Goal: Task Accomplishment & Management: Manage account settings

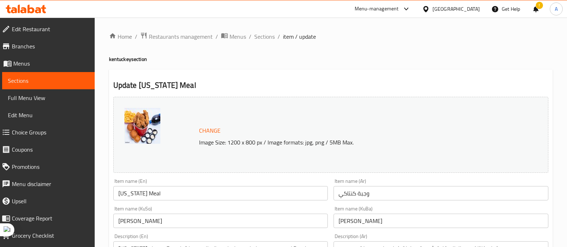
scroll to position [339, 0]
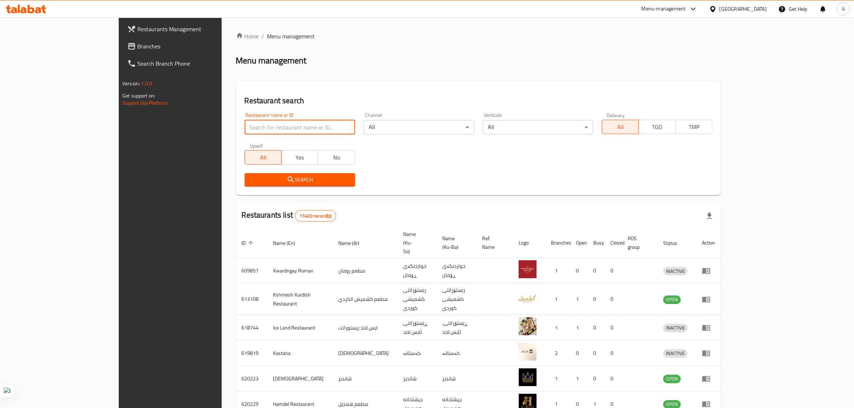
click at [245, 126] on input "search" at bounding box center [300, 127] width 110 height 14
type input "mc del"
click button "Search" at bounding box center [300, 179] width 110 height 13
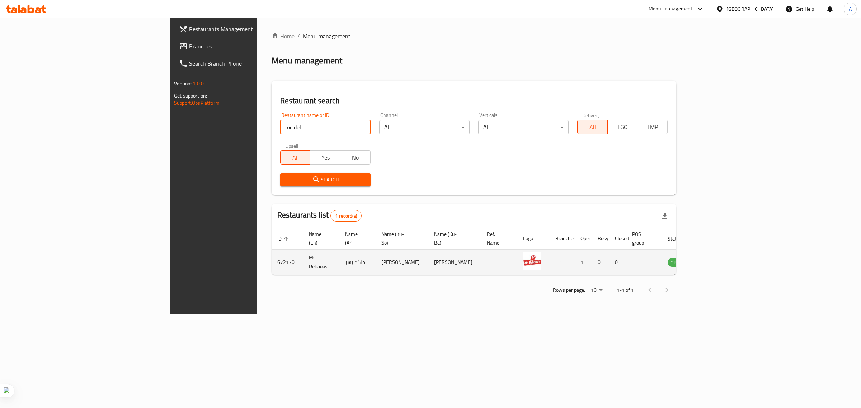
click at [713, 260] on icon "enhanced table" at bounding box center [710, 263] width 8 height 6
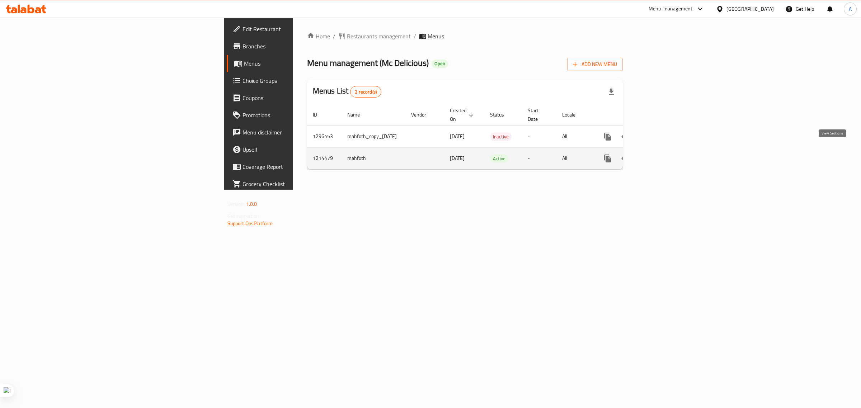
click at [664, 154] on icon "enhanced table" at bounding box center [659, 158] width 9 height 9
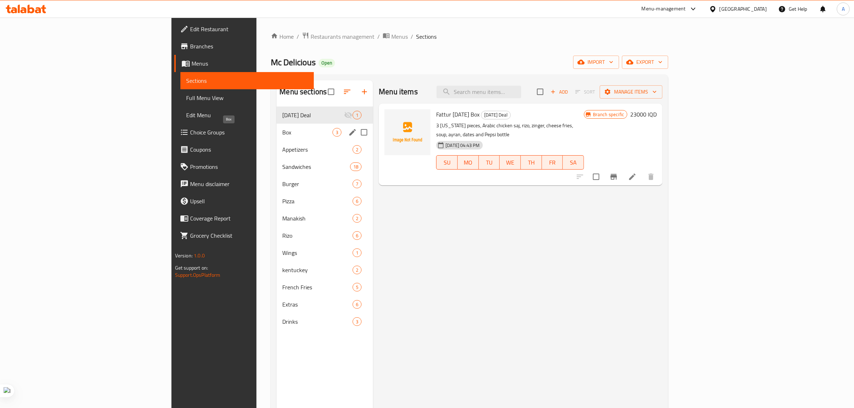
click at [282, 133] on span "Box" at bounding box center [307, 132] width 50 height 9
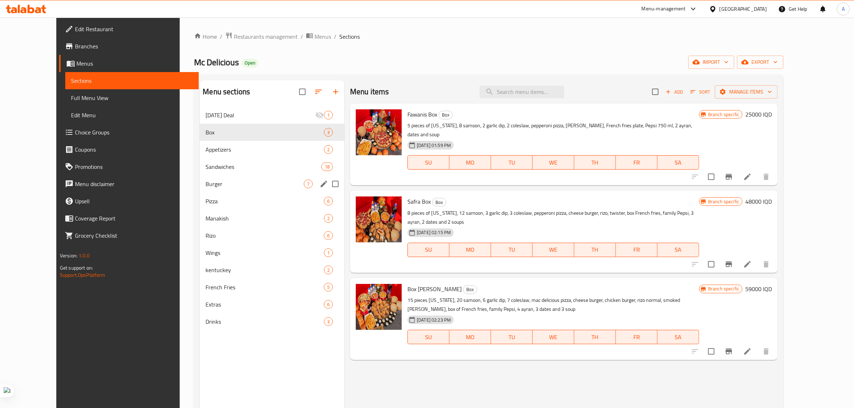
click at [200, 178] on div "Burger 7" at bounding box center [272, 183] width 145 height 17
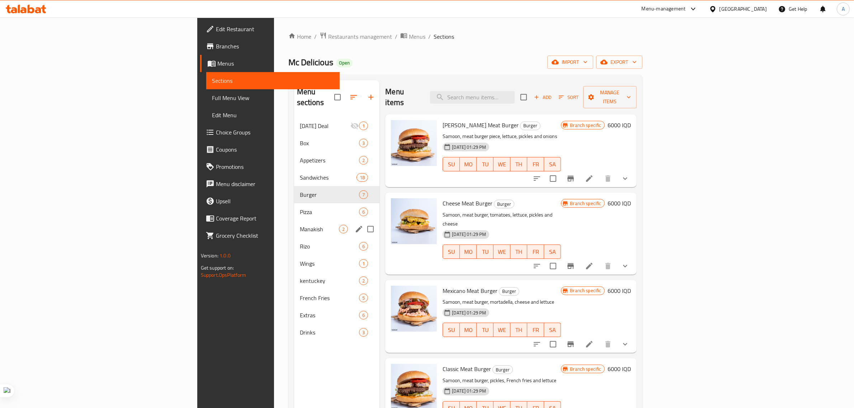
click at [300, 225] on span "Manakish" at bounding box center [319, 229] width 39 height 9
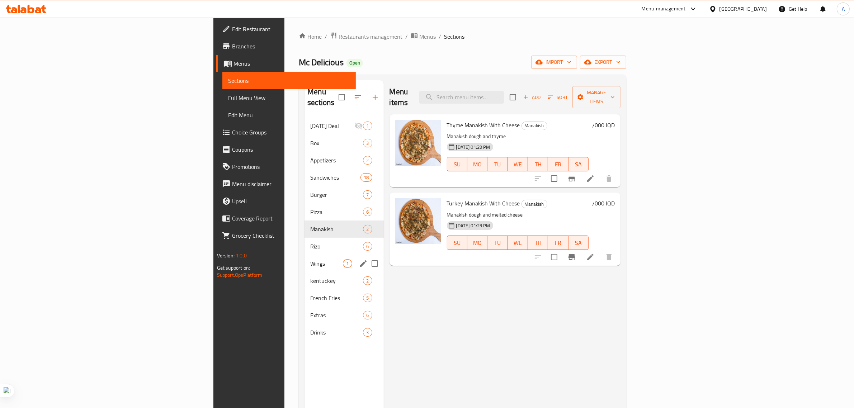
click at [310, 259] on span "Wings" at bounding box center [326, 263] width 33 height 9
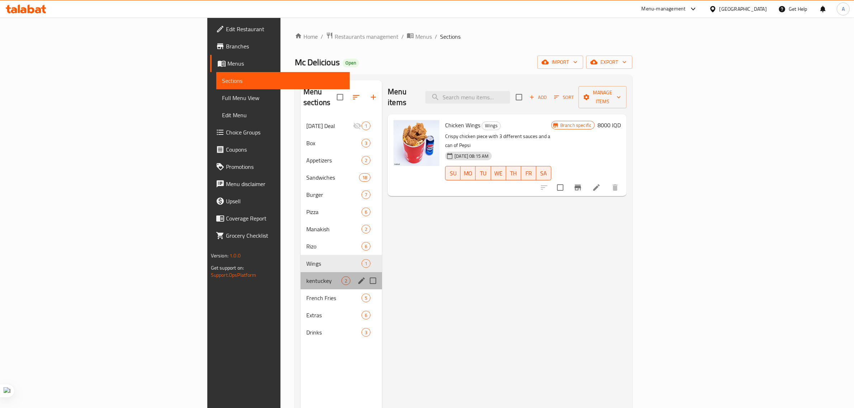
click at [301, 272] on div "kentuckey 2" at bounding box center [341, 280] width 81 height 17
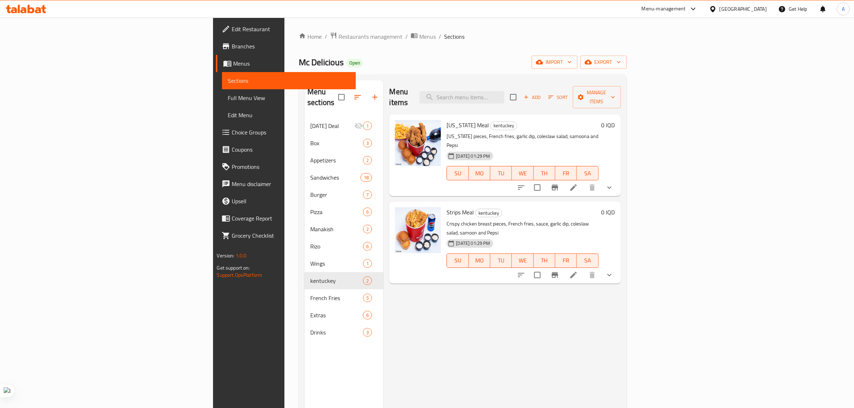
click at [578, 183] on icon at bounding box center [573, 187] width 9 height 9
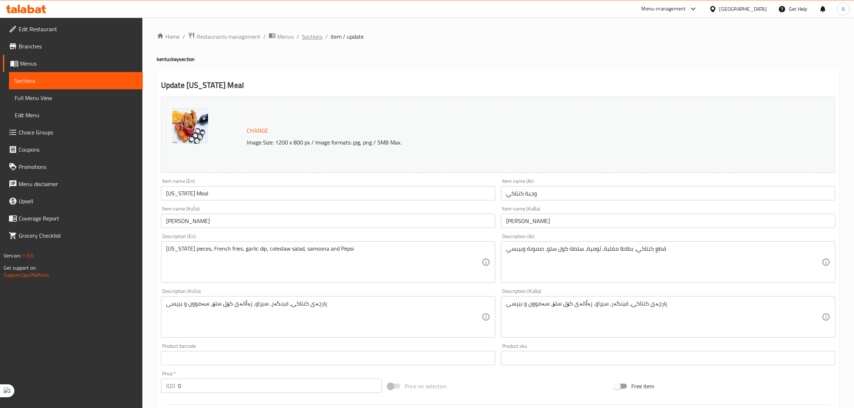
click at [302, 37] on span "Sections" at bounding box center [312, 36] width 20 height 9
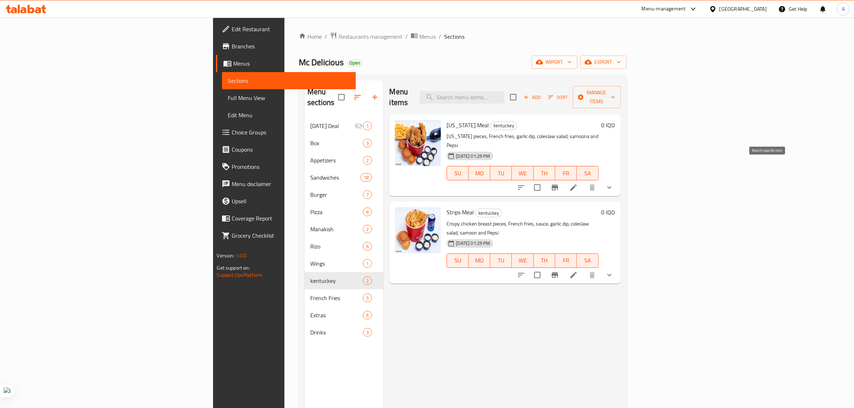
click at [558, 185] on icon "Branch-specific-item" at bounding box center [555, 188] width 6 height 6
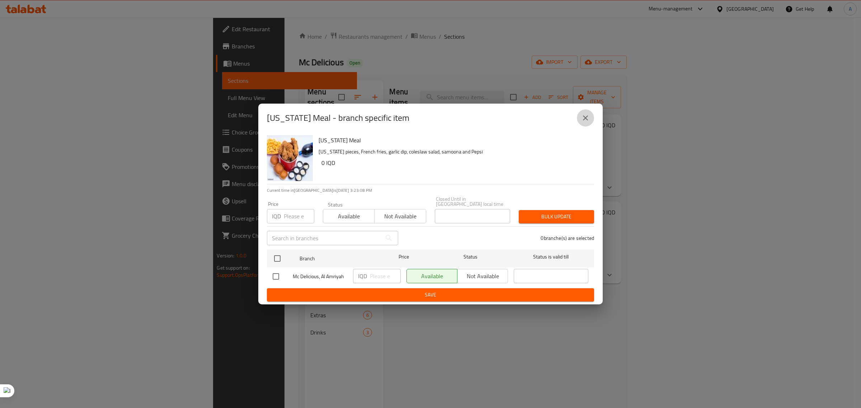
click at [586, 122] on icon "close" at bounding box center [585, 118] width 9 height 9
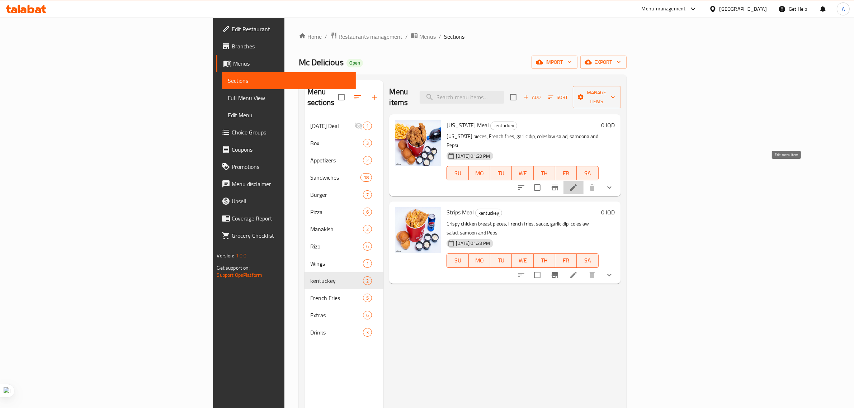
click at [578, 183] on icon at bounding box center [573, 187] width 9 height 9
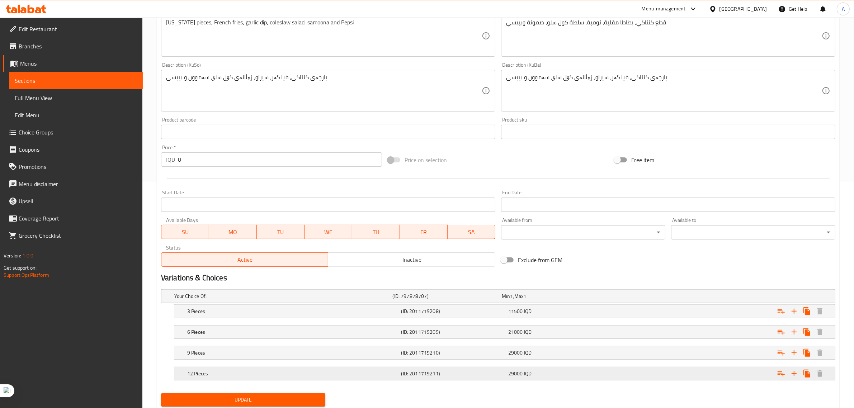
scroll to position [250, 0]
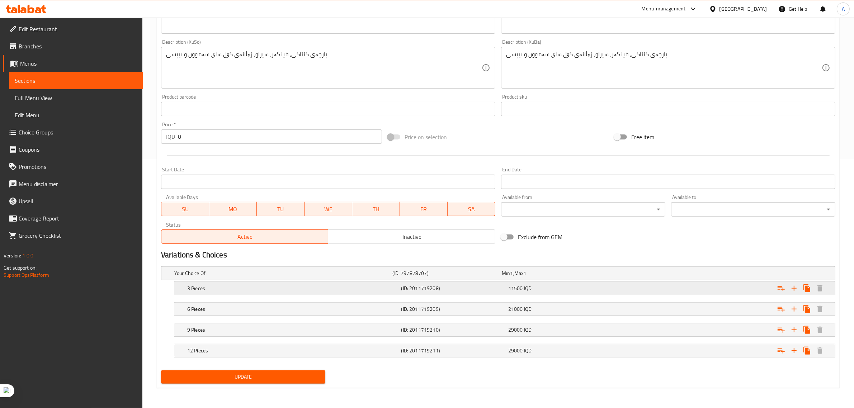
click at [551, 277] on div "11500 IQD" at bounding box center [555, 273] width 106 height 7
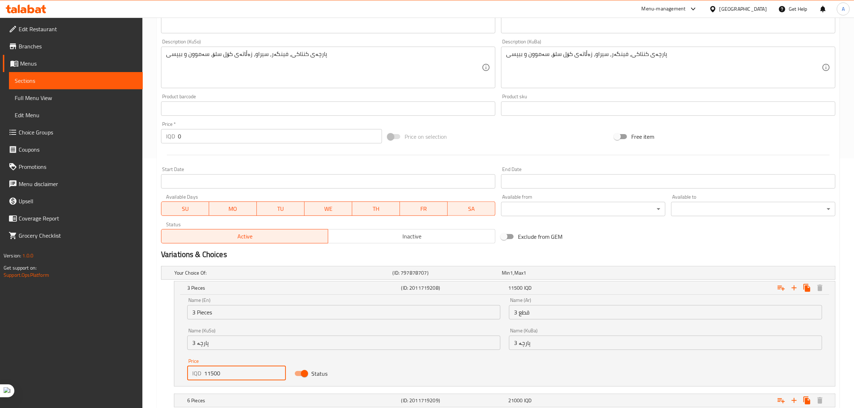
drag, startPoint x: 223, startPoint y: 375, endPoint x: 229, endPoint y: 375, distance: 5.4
click at [229, 375] on input "11500" at bounding box center [245, 373] width 82 height 14
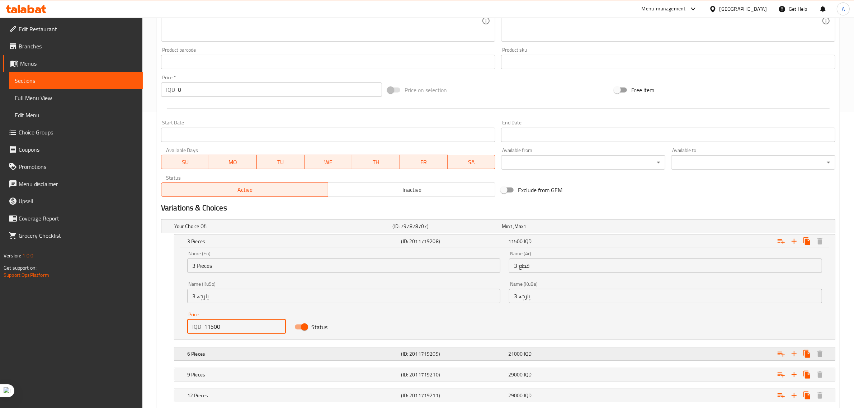
scroll to position [342, 0]
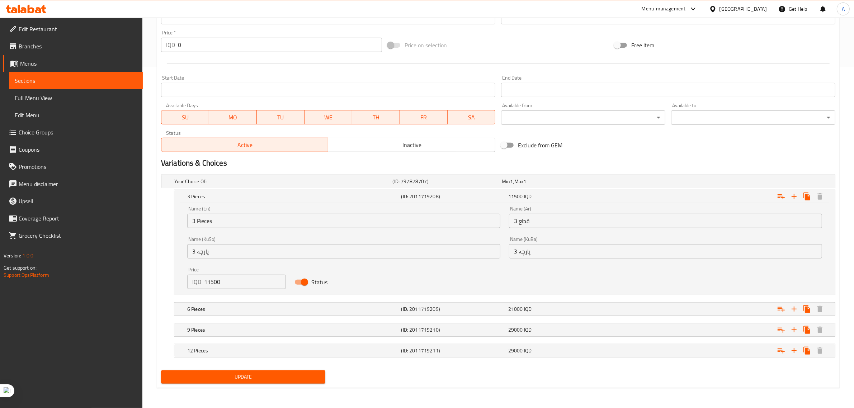
click at [289, 368] on div "Update" at bounding box center [243, 377] width 170 height 19
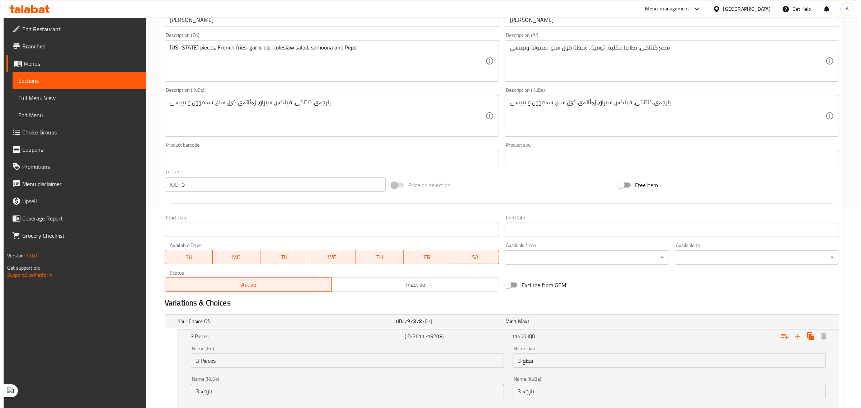
scroll to position [0, 0]
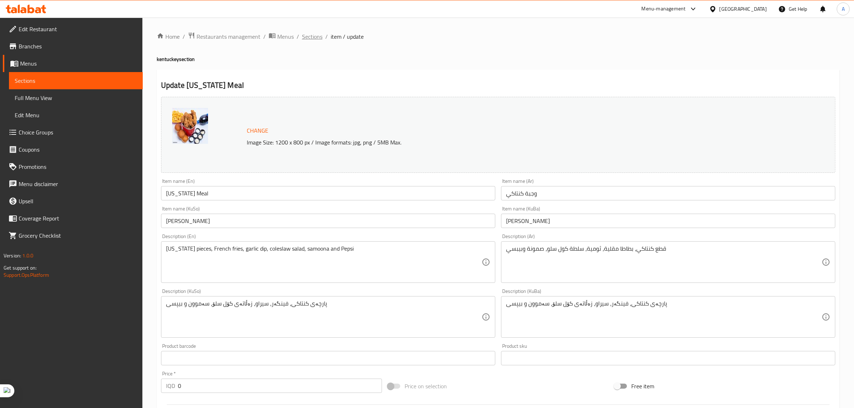
click at [311, 34] on span "Sections" at bounding box center [312, 36] width 20 height 9
